Goal: Navigation & Orientation: Go to known website

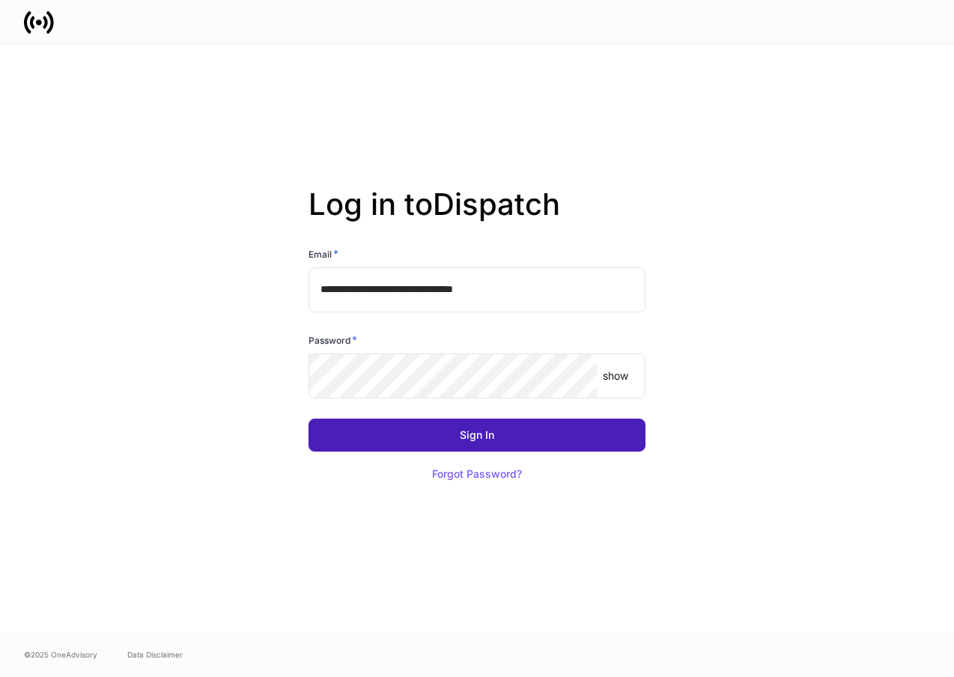
click at [415, 432] on button "Sign In" at bounding box center [477, 435] width 337 height 33
